Goal: Task Accomplishment & Management: Manage account settings

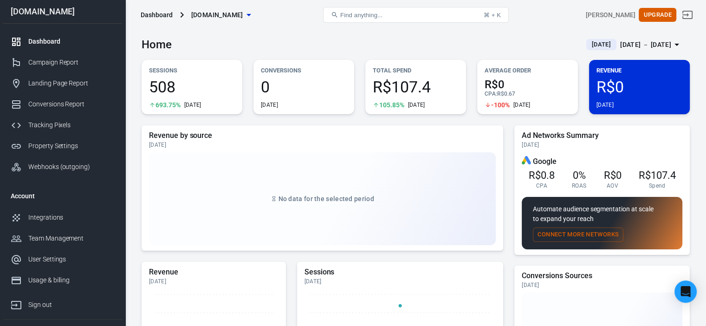
click at [588, 43] on span "[DATE]" at bounding box center [601, 44] width 26 height 9
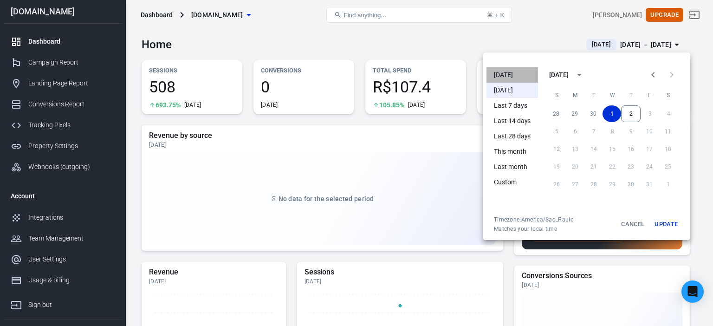
click at [512, 78] on li "[DATE]" at bounding box center [513, 74] width 52 height 15
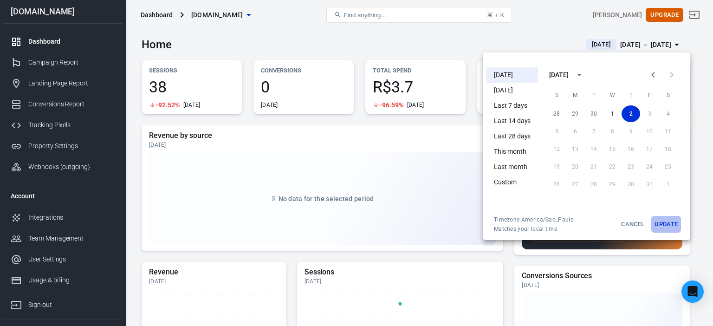
click at [667, 221] on button "Update" at bounding box center [666, 224] width 30 height 17
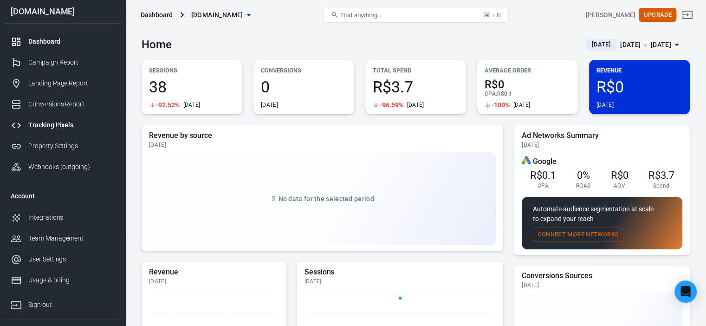
click at [87, 121] on div "Tracking Pixels" at bounding box center [71, 125] width 86 height 10
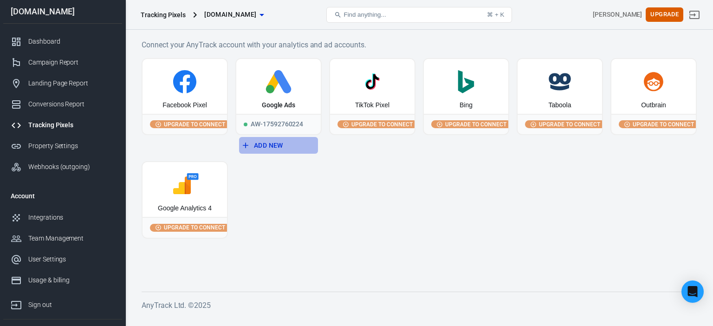
click at [271, 143] on button "Add New" at bounding box center [278, 145] width 79 height 17
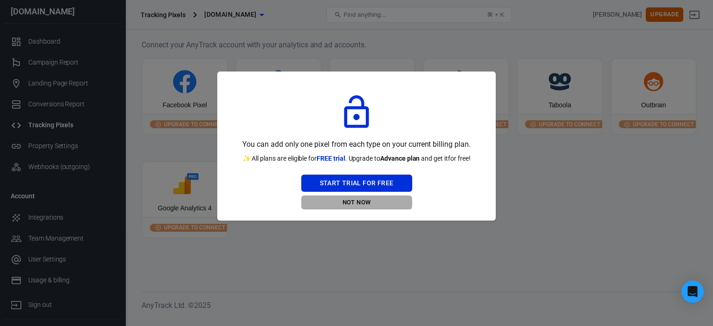
click at [356, 202] on button "Not Now" at bounding box center [356, 202] width 111 height 14
